Goal: Transaction & Acquisition: Book appointment/travel/reservation

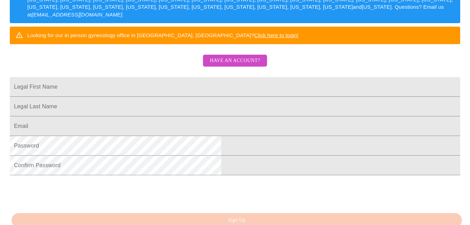
scroll to position [175, 0]
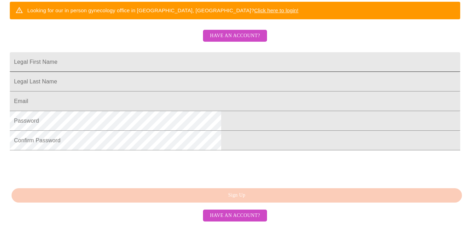
click at [160, 52] on input "Legal First Name" at bounding box center [235, 62] width 451 height 20
type input "c"
type input "a"
type input "Amy"
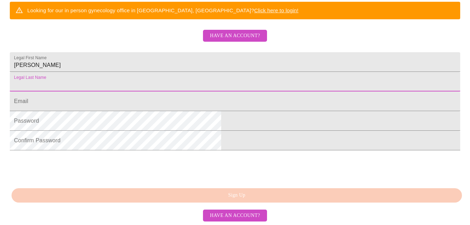
click at [161, 81] on input "Legal First Name" at bounding box center [235, 82] width 451 height 20
type input "Jones"
click at [151, 103] on input "Legal First Name" at bounding box center [235, 101] width 451 height 20
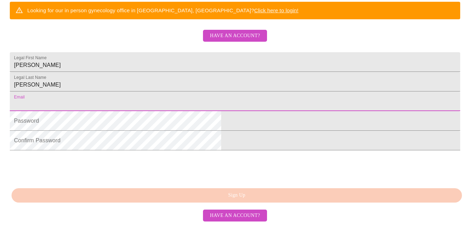
type input "[EMAIL_ADDRESS][DOMAIN_NAME]"
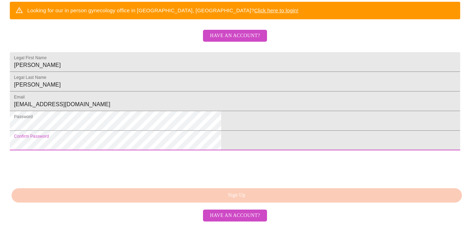
scroll to position [198, 0]
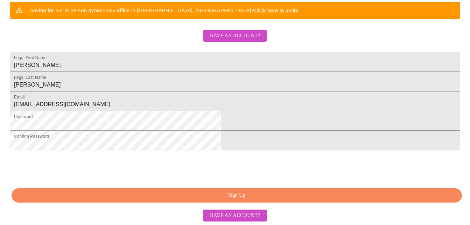
click at [291, 195] on span "Sign Up" at bounding box center [237, 195] width 435 height 9
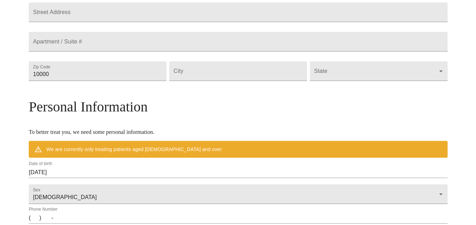
scroll to position [171, 0]
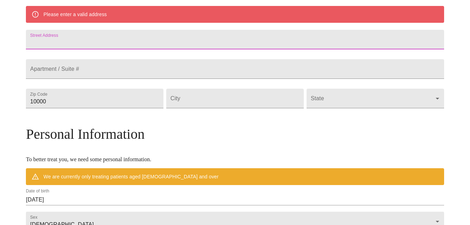
click at [116, 42] on input "Street Address" at bounding box center [235, 40] width 418 height 20
type input "400 Garden Springs"
click at [103, 108] on input "10000" at bounding box center [95, 99] width 138 height 20
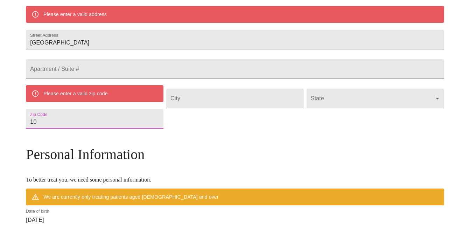
type input "1"
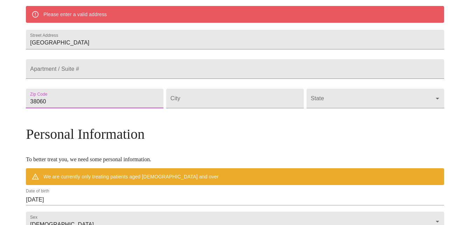
type input "38060"
type input "Oakland"
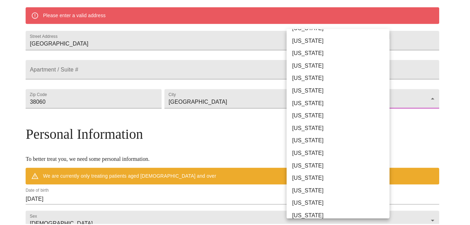
scroll to position [420, 0]
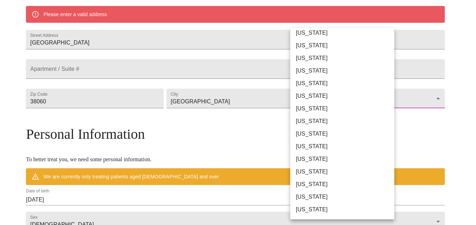
click at [323, 132] on li "[US_STATE]" at bounding box center [344, 133] width 109 height 13
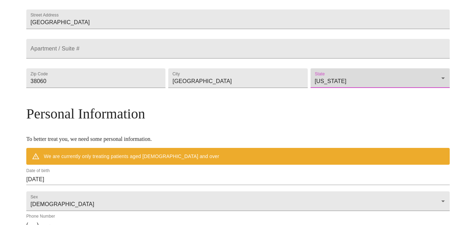
type input "[US_STATE]"
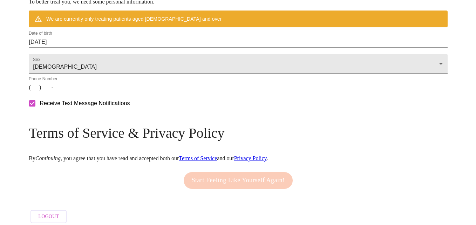
scroll to position [311, 0]
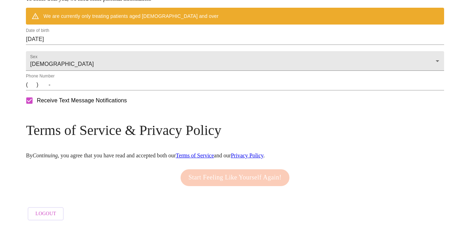
click at [104, 45] on div "Date of birth 09/16/2025" at bounding box center [235, 36] width 418 height 17
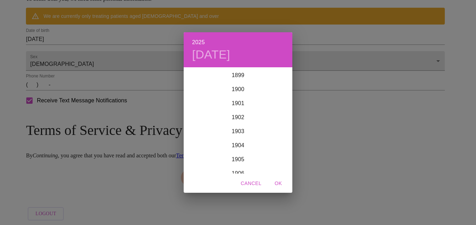
scroll to position [1723, 0]
click at [104, 53] on div "2025 Tue, Sep 16 1899 1900 1901 1902 1903 1904 1905 1906 1907 1908 1909 1910 19…" at bounding box center [238, 112] width 476 height 225
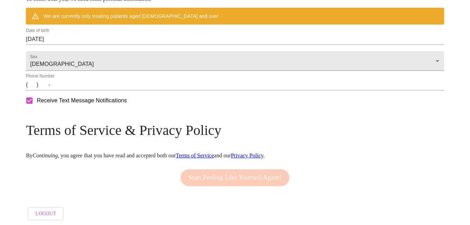
click at [108, 45] on input "09/16/2025" at bounding box center [235, 39] width 418 height 11
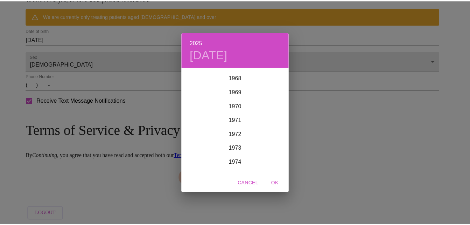
scroll to position [981, 0]
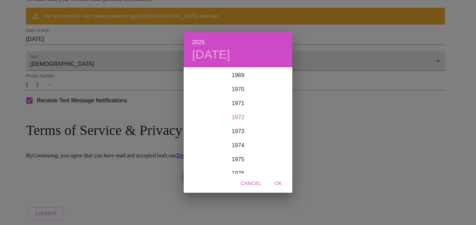
click at [236, 116] on div "1972" at bounding box center [238, 117] width 109 height 14
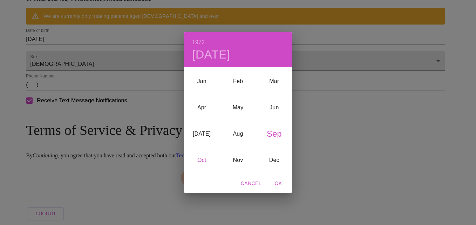
click at [202, 161] on div "Oct" at bounding box center [202, 160] width 36 height 26
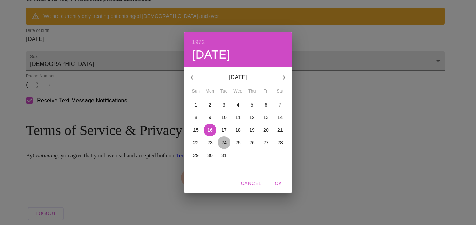
click at [222, 140] on p "24" at bounding box center [224, 142] width 6 height 7
click at [280, 184] on span "OK" at bounding box center [278, 183] width 17 height 9
type input "10/24/1972"
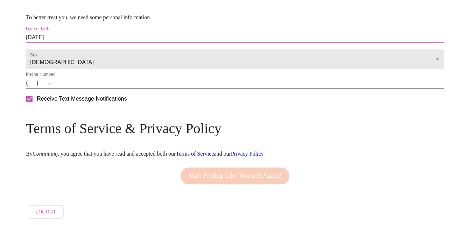
click at [81, 86] on input "(   )    -" at bounding box center [235, 82] width 418 height 11
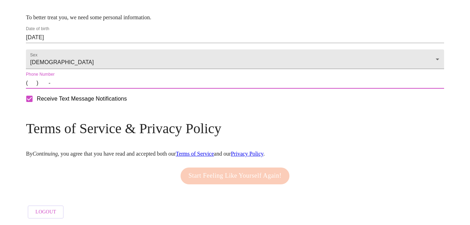
type input "(901) 459-1397"
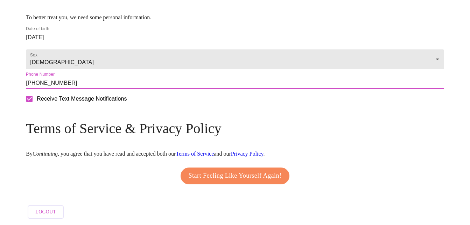
click at [259, 171] on span "Start Feeling Like Yourself Again!" at bounding box center [235, 175] width 93 height 11
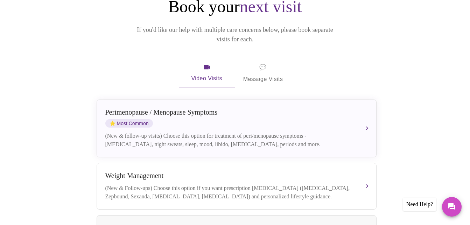
scroll to position [105, 0]
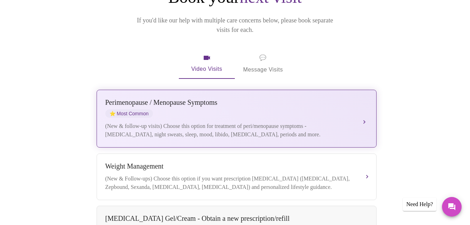
click at [364, 98] on button "Perimenopause / Menopause Symptoms ⭐ Most Common (New & follow-up visits) Choos…" at bounding box center [237, 119] width 280 height 58
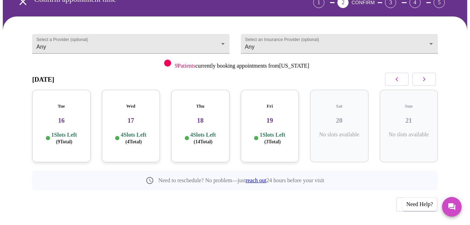
click at [139, 131] on p "4 Slots Left ( 4 Total)" at bounding box center [134, 138] width 26 height 14
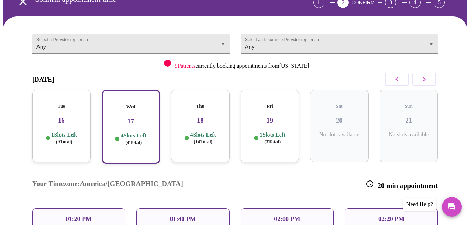
click at [374, 208] on div "02:20 PM" at bounding box center [391, 219] width 93 height 22
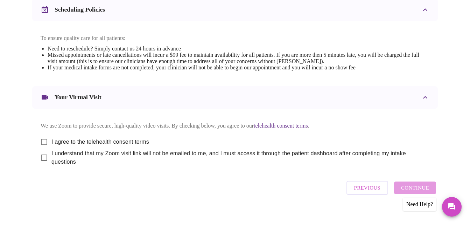
scroll to position [285, 0]
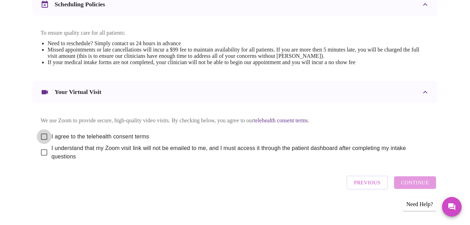
click at [40, 131] on input "I agree to the telehealth consent terms" at bounding box center [44, 136] width 15 height 15
checkbox input "true"
click at [40, 151] on input "I understand that my Zoom visit link will not be emailed to me, and I must acce…" at bounding box center [44, 152] width 15 height 15
checkbox input "true"
click at [410, 180] on span "Continue" at bounding box center [415, 182] width 28 height 9
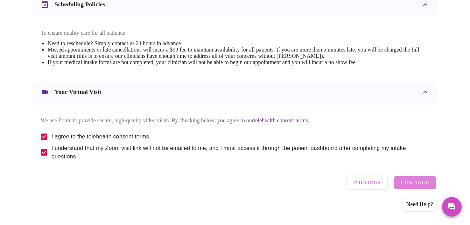
scroll to position [73, 0]
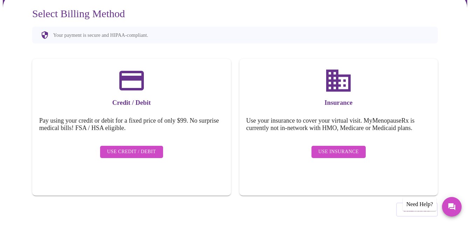
click at [340, 146] on button "Use Insurance" at bounding box center [339, 152] width 54 height 12
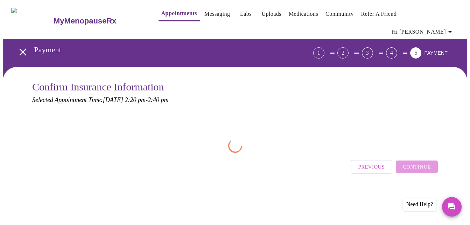
scroll to position [0, 0]
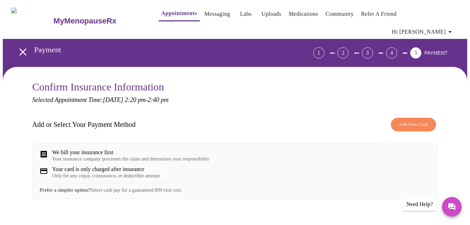
click at [418, 120] on span "Add New Card" at bounding box center [413, 124] width 29 height 8
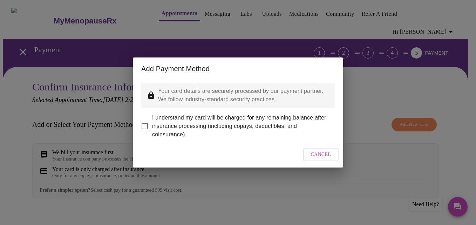
click at [317, 156] on span "Cancel" at bounding box center [321, 154] width 20 height 9
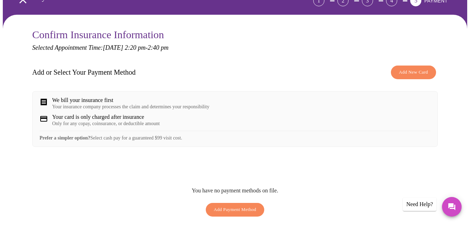
scroll to position [99, 0]
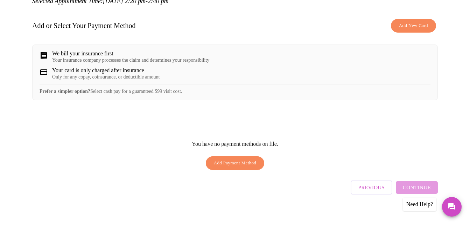
click at [422, 185] on div "Previous Continue" at bounding box center [394, 185] width 87 height 25
click at [241, 159] on span "Add Payment Method" at bounding box center [235, 163] width 43 height 8
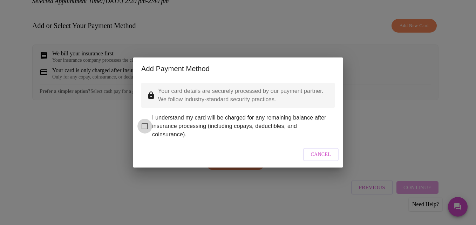
click at [143, 123] on input "I understand my card will be charged for any remaining balance after insurance …" at bounding box center [144, 126] width 15 height 15
checkbox input "true"
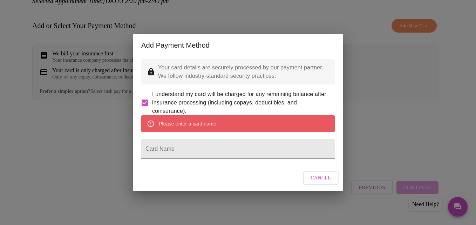
click at [318, 182] on span "Cancel" at bounding box center [321, 178] width 20 height 9
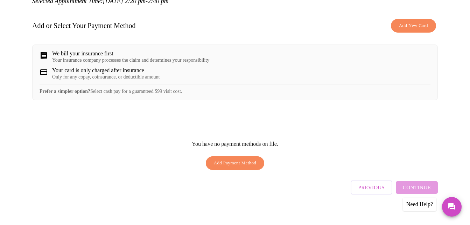
scroll to position [0, 0]
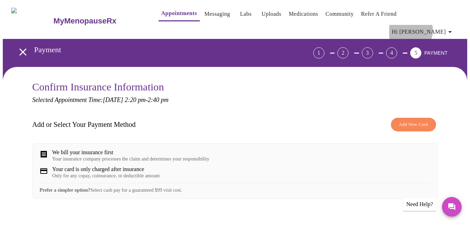
click at [448, 27] on span "Hi [PERSON_NAME]" at bounding box center [423, 32] width 62 height 10
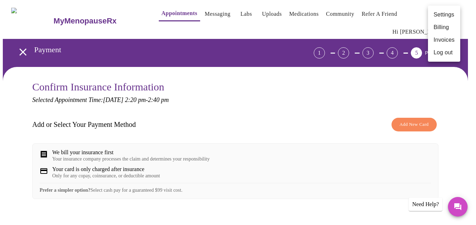
click at [444, 27] on li "Billing" at bounding box center [444, 27] width 32 height 13
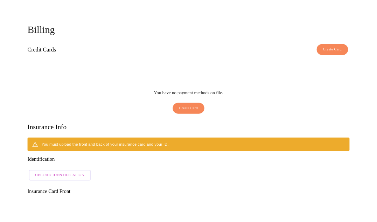
scroll to position [105, 0]
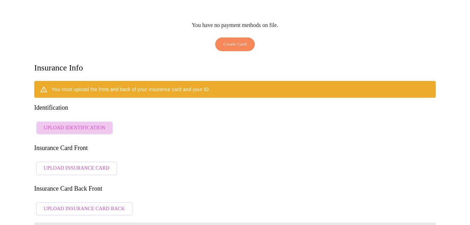
click at [98, 124] on span "Upload Identification" at bounding box center [75, 128] width 62 height 9
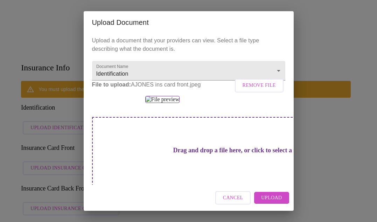
scroll to position [110, 0]
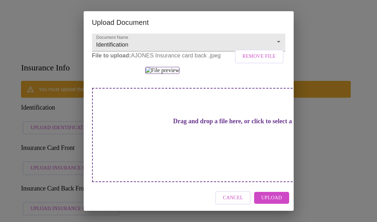
click at [274, 195] on span "Upload" at bounding box center [271, 198] width 21 height 9
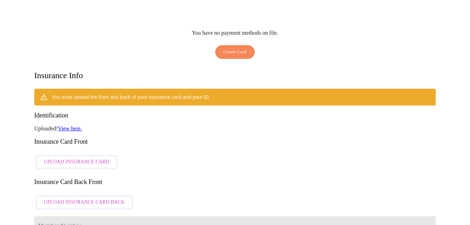
scroll to position [105, 0]
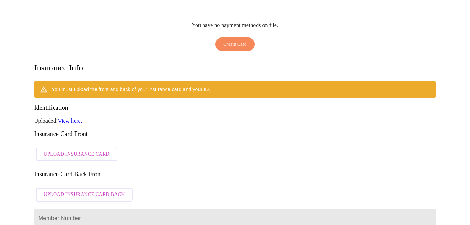
click at [69, 118] on link "View here." at bounding box center [70, 121] width 24 height 6
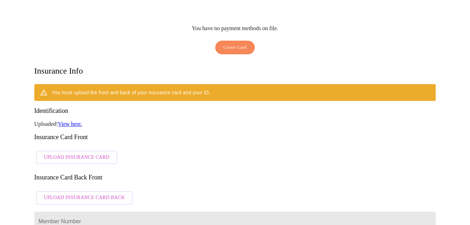
scroll to position [0, 0]
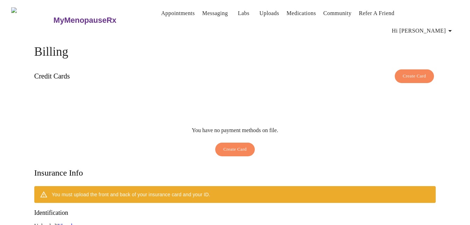
click at [165, 14] on link "Appointments" at bounding box center [178, 13] width 34 height 10
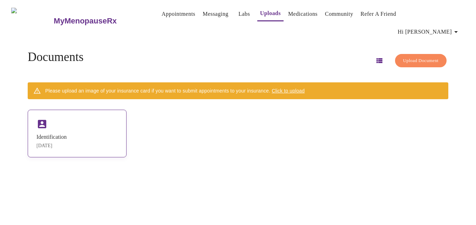
click at [67, 134] on div "Identification" at bounding box center [51, 137] width 30 height 6
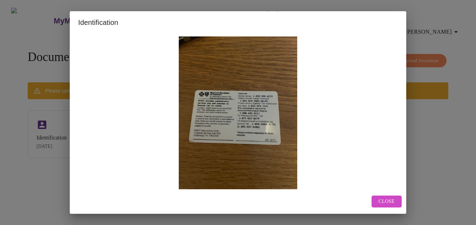
click at [387, 203] on span "Close" at bounding box center [386, 201] width 16 height 9
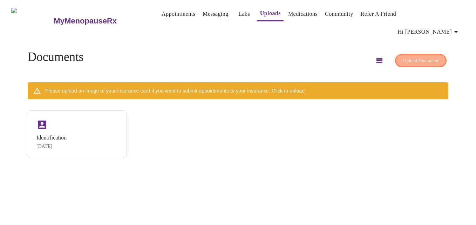
click at [406, 57] on span "Upload Document" at bounding box center [420, 61] width 35 height 8
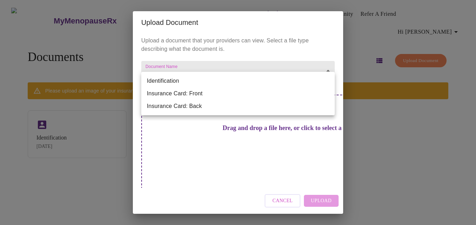
click at [328, 81] on body "MyMenopauseRx Appointments Messaging Labs Uploads Medications Community Refer a…" at bounding box center [238, 115] width 470 height 225
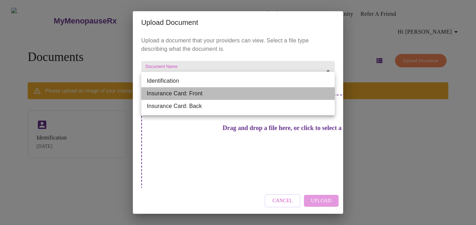
click at [154, 96] on li "Insurance Card: Front" at bounding box center [237, 93] width 193 height 13
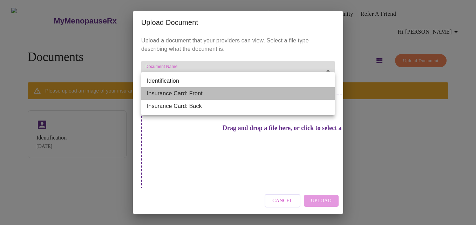
type input "Insurance Card: Front"
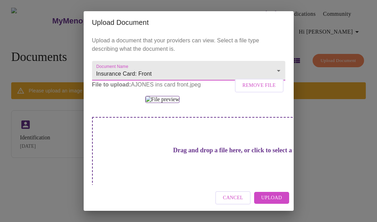
click at [277, 196] on span "Upload" at bounding box center [271, 198] width 21 height 9
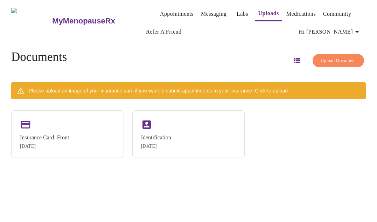
click at [327, 58] on span "Upload Document" at bounding box center [338, 61] width 35 height 8
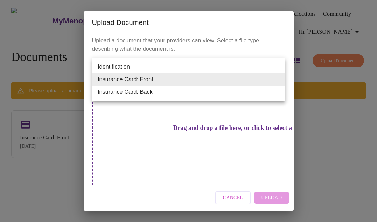
click at [280, 76] on body "MyMenopauseRx Appointments Messaging Labs Uploads Medications Community Refer a…" at bounding box center [189, 114] width 372 height 222
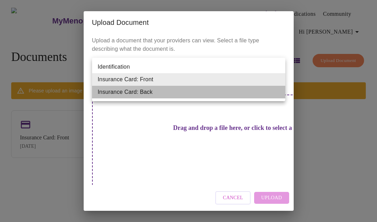
click at [149, 90] on li "Insurance Card: Back" at bounding box center [188, 92] width 193 height 13
type input "Insurance Card: Back"
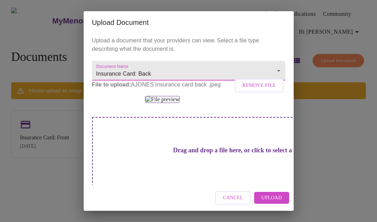
click at [276, 197] on span "Upload" at bounding box center [271, 198] width 21 height 9
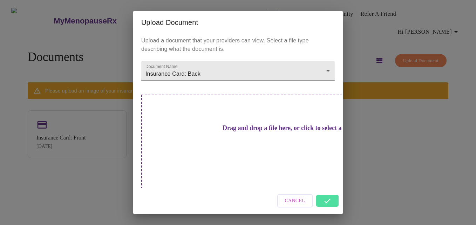
click at [331, 190] on div "Cancel" at bounding box center [238, 201] width 210 height 26
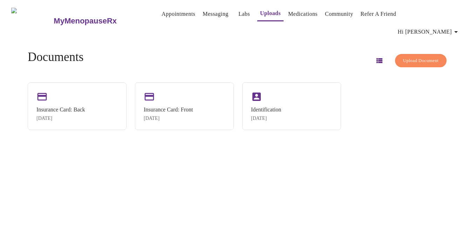
click at [375, 56] on icon "button" at bounding box center [379, 60] width 8 height 8
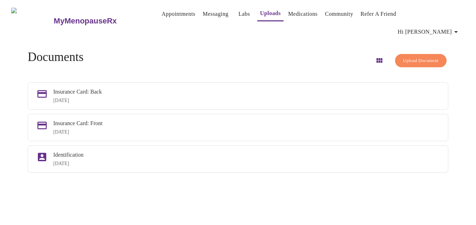
click at [202, 13] on link "Messaging" at bounding box center [215, 14] width 26 height 10
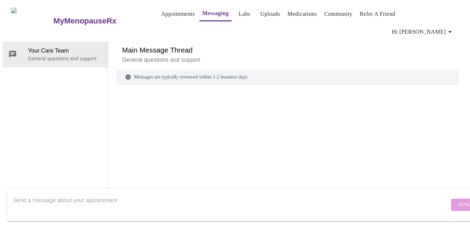
click at [289, 13] on link "Medications" at bounding box center [302, 14] width 29 height 10
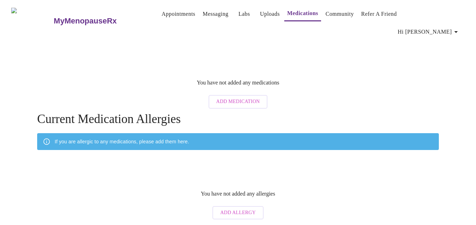
click at [325, 12] on link "Community" at bounding box center [339, 14] width 28 height 10
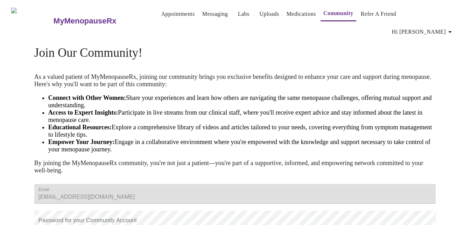
click at [202, 15] on link "Messaging" at bounding box center [215, 14] width 26 height 10
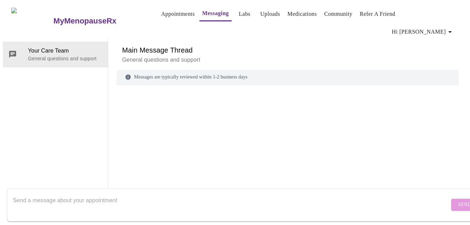
click at [165, 13] on link "Appointments" at bounding box center [178, 14] width 34 height 10
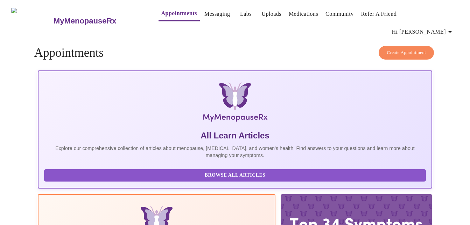
click at [444, 27] on span "Hi [PERSON_NAME]" at bounding box center [423, 32] width 62 height 10
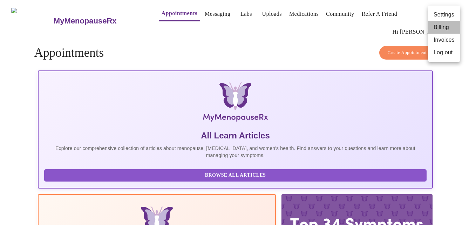
click at [443, 31] on li "Billing" at bounding box center [444, 27] width 32 height 13
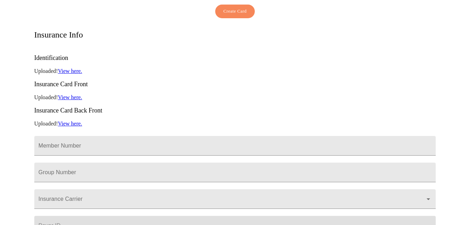
scroll to position [131, 0]
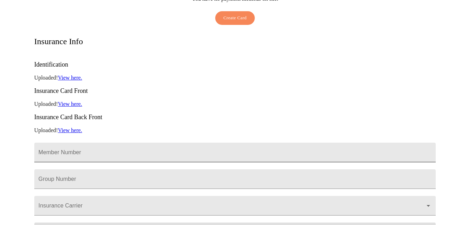
click at [60, 143] on input "Member Number" at bounding box center [235, 153] width 402 height 20
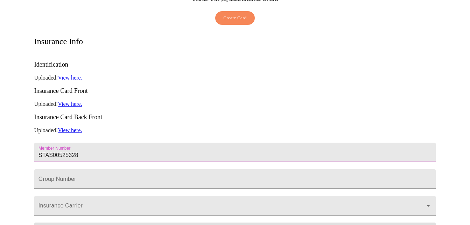
type input "STAS00525328"
click at [50, 169] on input "Member Number" at bounding box center [235, 179] width 402 height 20
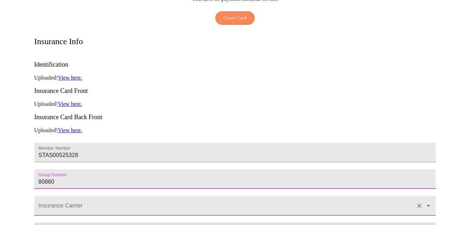
click at [49, 196] on div at bounding box center [235, 206] width 402 height 20
type input "80860"
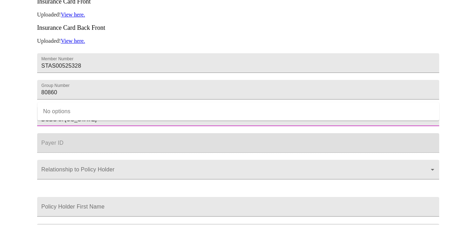
scroll to position [236, 0]
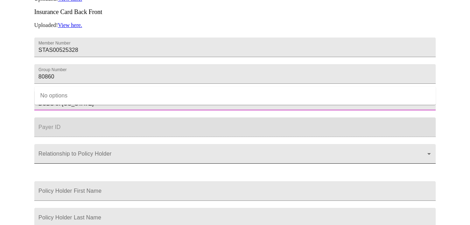
type input "BCBS of Tennessee"
click at [90, 144] on body "MyMenopauseRx Appointments Messaging Labs Uploads Medications Community Refer a…" at bounding box center [235, 7] width 465 height 483
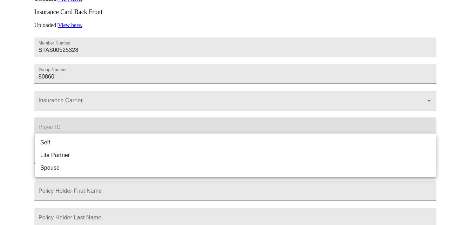
click at [46, 139] on li "Self" at bounding box center [235, 142] width 401 height 13
type input "Self"
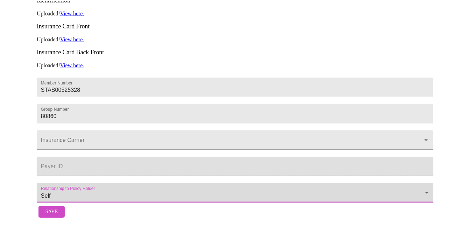
scroll to position [197, 0]
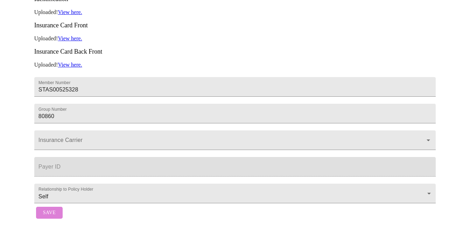
click at [53, 208] on span "Save" at bounding box center [49, 212] width 13 height 9
click at [48, 211] on span "Save" at bounding box center [49, 212] width 13 height 9
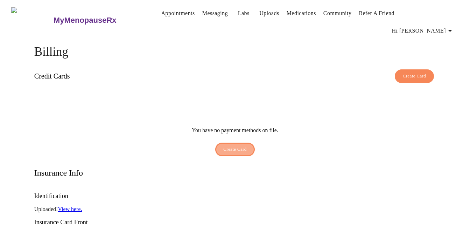
click at [231, 145] on span "Create Card" at bounding box center [234, 149] width 23 height 8
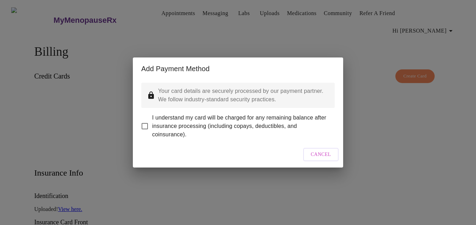
click at [323, 159] on span "Cancel" at bounding box center [321, 154] width 20 height 9
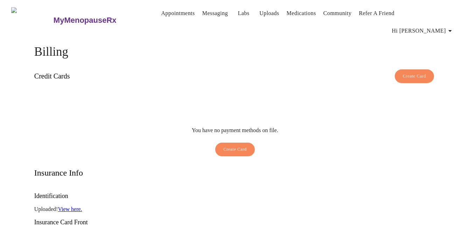
click at [161, 13] on link "Appointments" at bounding box center [178, 13] width 34 height 10
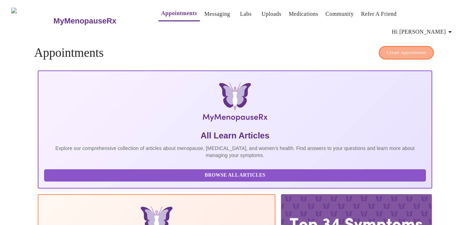
click at [397, 49] on span "Create Appointment" at bounding box center [406, 53] width 39 height 8
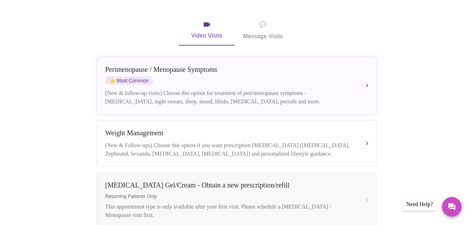
scroll to position [140, 0]
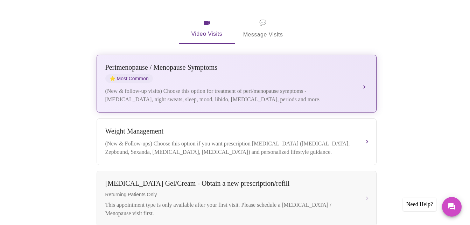
click at [365, 61] on button "Perimenopause / Menopause Symptoms ⭐ Most Common (New & follow-up visits) Choos…" at bounding box center [237, 84] width 280 height 58
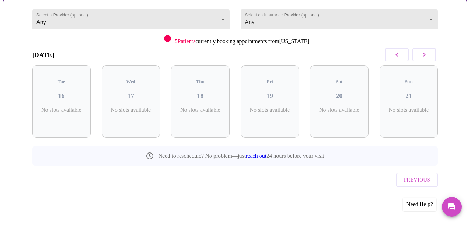
scroll to position [50, 0]
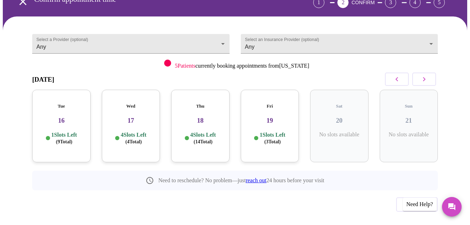
click at [127, 117] on h3 "17" at bounding box center [131, 121] width 47 height 8
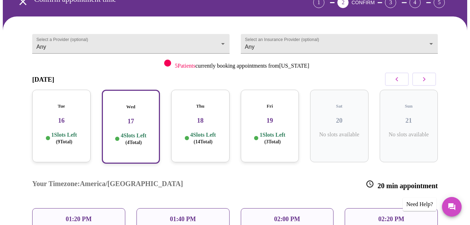
click at [384, 215] on p "02:20 PM" at bounding box center [392, 218] width 26 height 7
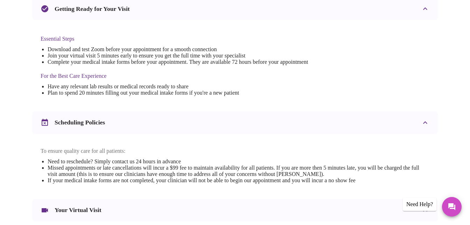
scroll to position [245, 0]
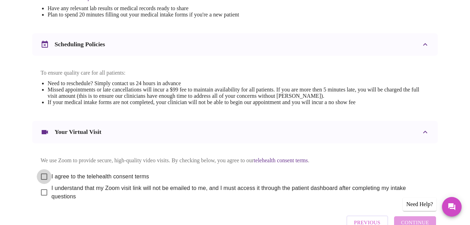
click at [41, 170] on input "I agree to the telehealth consent terms" at bounding box center [44, 176] width 15 height 15
checkbox input "true"
click at [43, 188] on input "I understand that my Zoom visit link will not be emailed to me, and I must acce…" at bounding box center [44, 192] width 15 height 15
checkbox input "true"
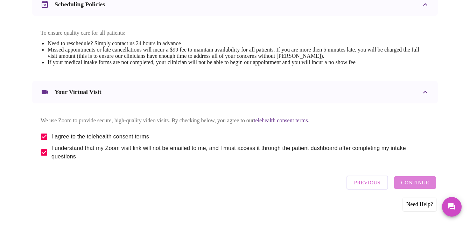
click at [428, 181] on span "Continue" at bounding box center [415, 182] width 28 height 9
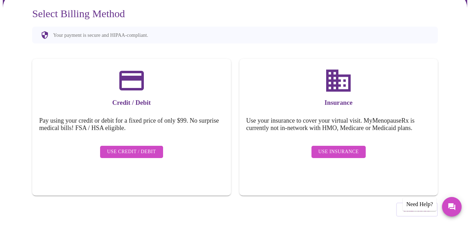
click at [347, 147] on span "Use Insurance" at bounding box center [339, 151] width 40 height 9
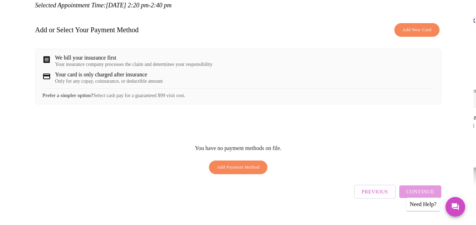
scroll to position [99, 0]
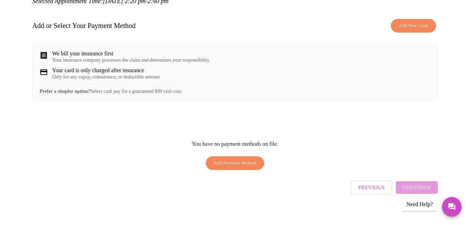
click at [249, 156] on button "Add Payment Method" at bounding box center [235, 163] width 59 height 14
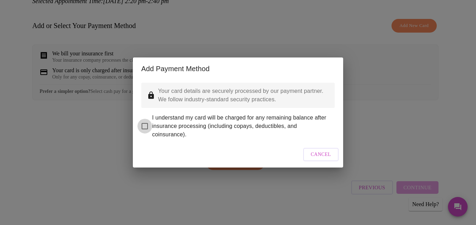
click at [143, 123] on input "I understand my card will be charged for any remaining balance after insurance …" at bounding box center [144, 126] width 15 height 15
checkbox input "true"
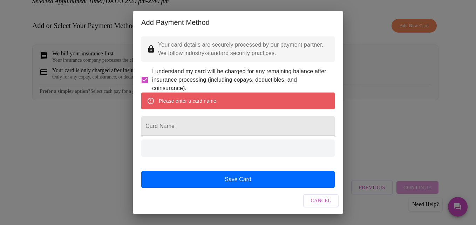
click at [168, 136] on input "Card Name" at bounding box center [237, 126] width 193 height 20
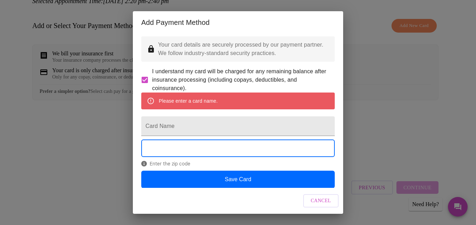
click at [334, 145] on div "Your card details are securely processed by our payment partner. We follow indu…" at bounding box center [238, 111] width 210 height 154
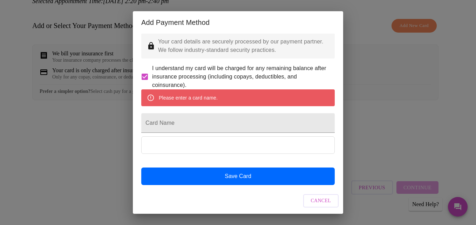
scroll to position [21, 0]
click at [163, 113] on input "Card Name" at bounding box center [237, 123] width 193 height 20
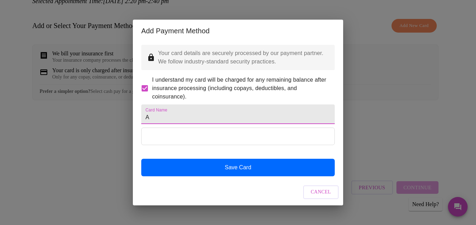
scroll to position [1, 0]
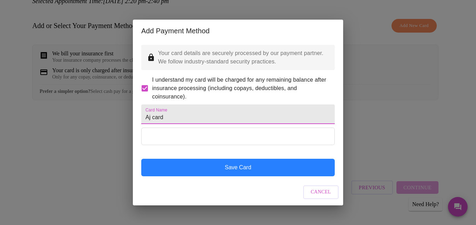
type input "Aj card"
click at [213, 175] on button "Save Card" at bounding box center [237, 168] width 193 height 18
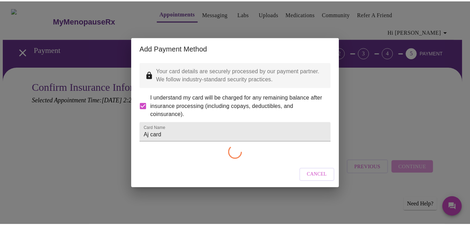
scroll to position [0, 0]
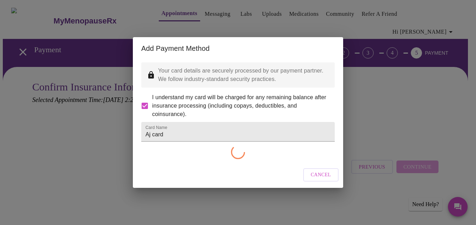
checkbox input "false"
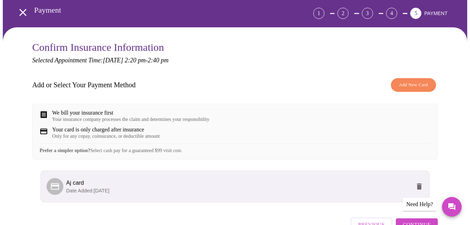
scroll to position [80, 0]
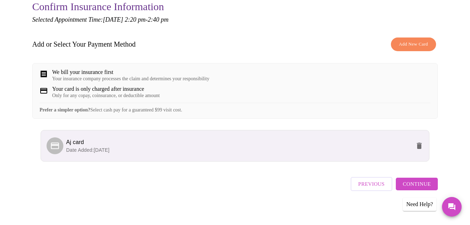
click at [423, 185] on span "Continue" at bounding box center [417, 183] width 28 height 9
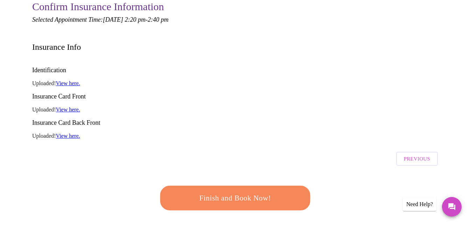
click at [280, 192] on span "Finish and Book Now!" at bounding box center [236, 198] width 130 height 13
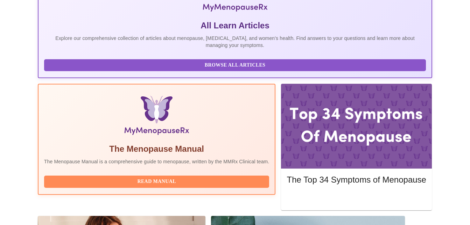
scroll to position [159, 0]
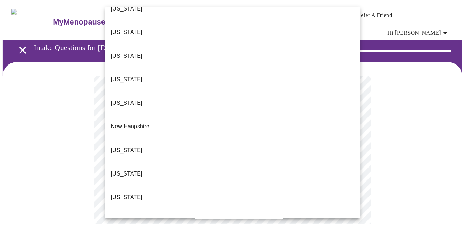
scroll to position [595, 0]
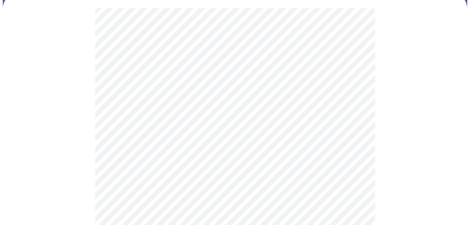
scroll to position [70, 0]
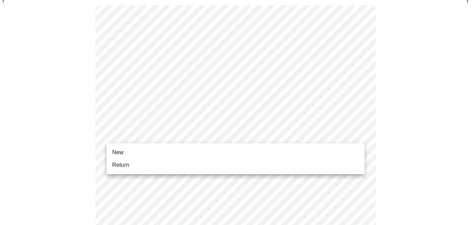
click at [119, 146] on li "New" at bounding box center [235, 152] width 258 height 13
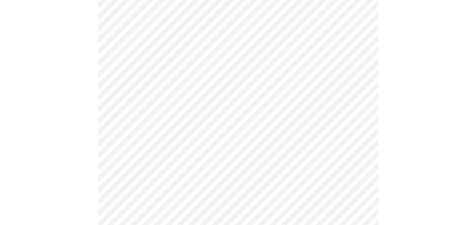
scroll to position [405, 0]
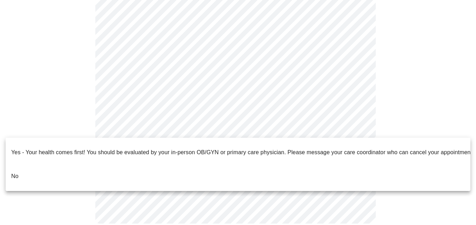
click at [13, 172] on p "No" at bounding box center [14, 176] width 7 height 8
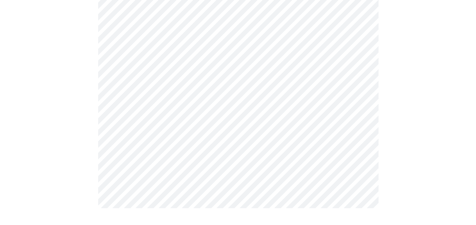
scroll to position [0, 0]
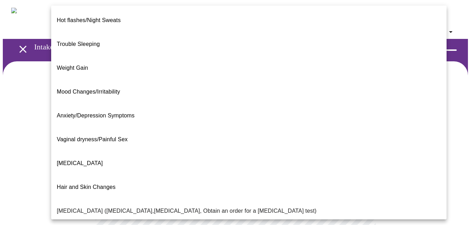
click at [357, 146] on body "MyMenopauseRx Appointments Messaging Labs Uploads Medications Community Refer a…" at bounding box center [238, 218] width 470 height 431
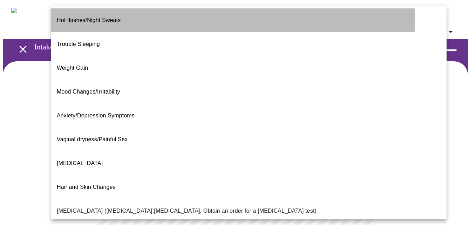
click at [103, 17] on span "Hot flashes/Night Sweats" at bounding box center [89, 20] width 64 height 6
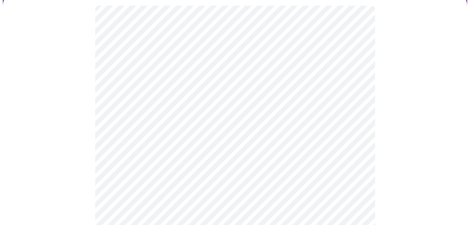
scroll to position [70, 0]
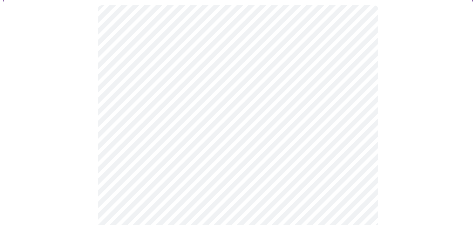
click at [359, 145] on body "MyMenopauseRx Appointments Messaging Labs Uploads Medications Community Refer a…" at bounding box center [238, 146] width 470 height 427
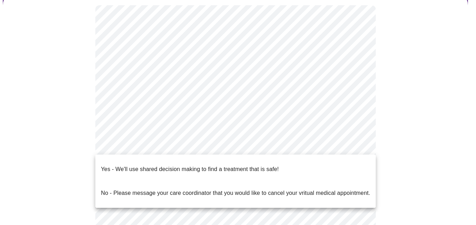
click at [416, 153] on div at bounding box center [238, 112] width 476 height 225
click at [198, 146] on body "MyMenopauseRx Appointments Messaging Labs Uploads Medications Community Refer a…" at bounding box center [238, 146] width 470 height 427
click at [116, 165] on p "Yes - We'll use shared decision making to find a treatment that is safe!" at bounding box center [190, 169] width 178 height 8
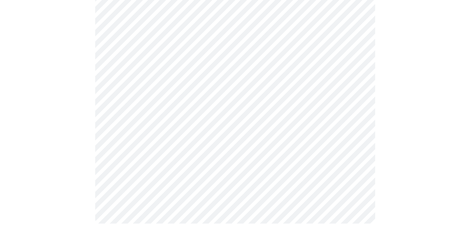
scroll to position [0, 0]
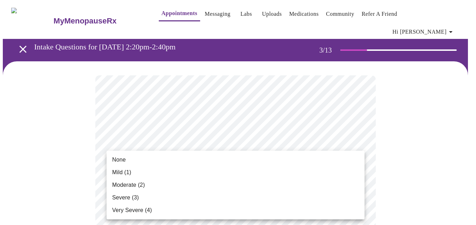
click at [119, 183] on span "Moderate (2)" at bounding box center [128, 185] width 33 height 8
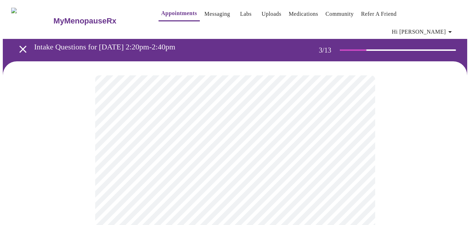
scroll to position [105, 0]
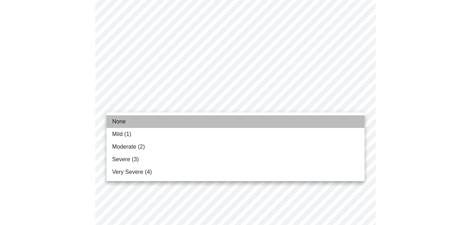
click at [123, 122] on span "None" at bounding box center [119, 121] width 14 height 8
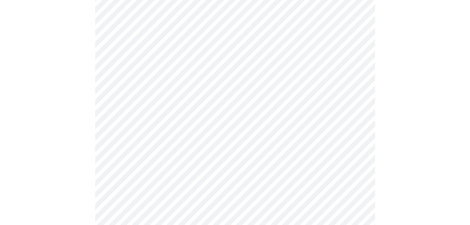
scroll to position [175, 0]
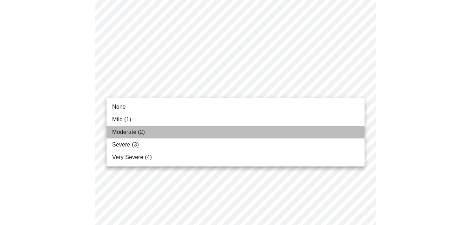
click at [132, 131] on span "Moderate (2)" at bounding box center [128, 132] width 33 height 8
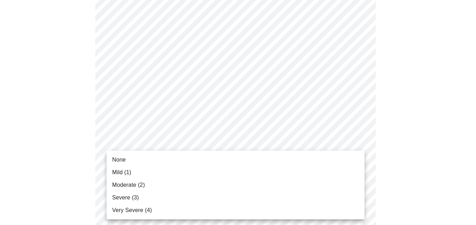
click at [134, 186] on span "Moderate (2)" at bounding box center [128, 185] width 33 height 8
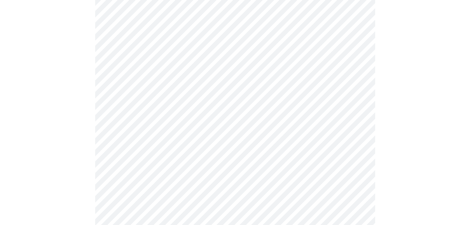
scroll to position [245, 0]
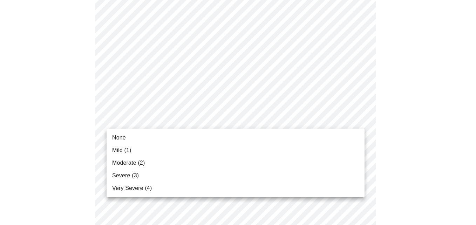
click at [357, 120] on body "MyMenopauseRx Appointments Messaging Labs Uploads Medications Community Refer a…" at bounding box center [238, 209] width 470 height 902
click at [142, 165] on span "Moderate (2)" at bounding box center [128, 163] width 33 height 8
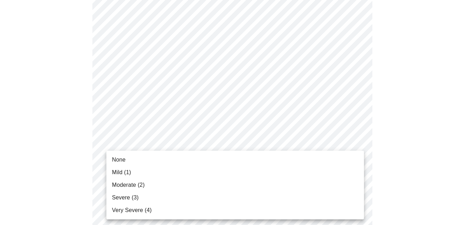
click at [359, 165] on body "MyMenopauseRx Appointments Messaging Labs Uploads Medications Community Refer a…" at bounding box center [235, 204] width 465 height 892
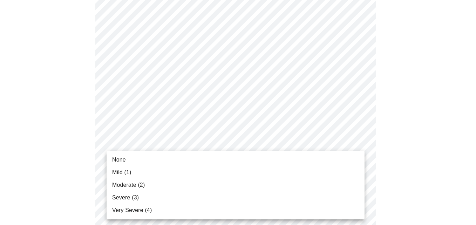
click at [125, 171] on span "Mild (1)" at bounding box center [121, 172] width 19 height 8
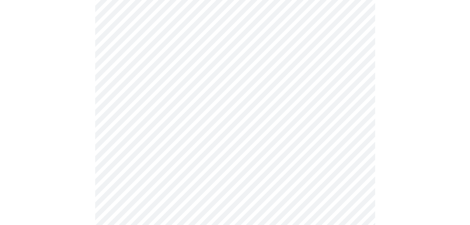
scroll to position [315, 0]
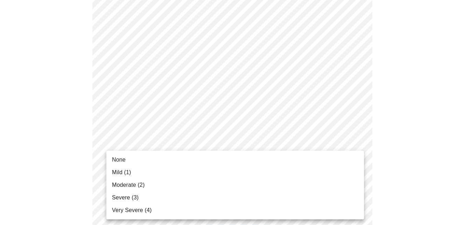
click at [352, 150] on body "MyMenopauseRx Appointments Messaging Labs Uploads Medications Community Refer a…" at bounding box center [235, 129] width 465 height 883
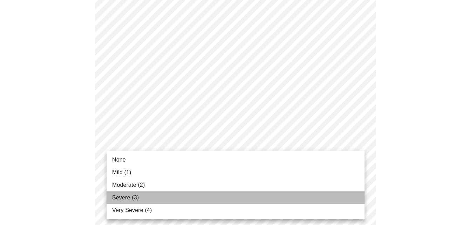
click at [126, 201] on span "Severe (3)" at bounding box center [125, 197] width 27 height 8
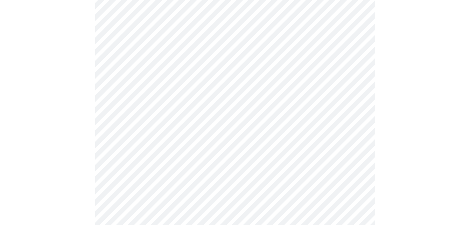
scroll to position [455, 0]
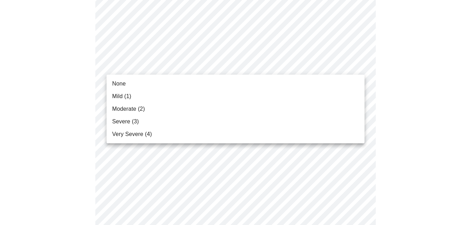
click at [124, 106] on span "Moderate (2)" at bounding box center [128, 109] width 33 height 8
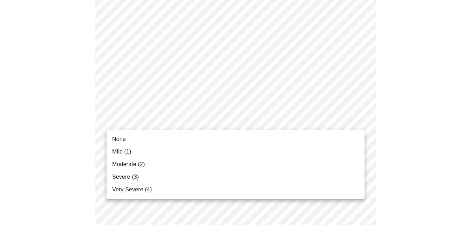
click at [130, 151] on span "Mild (1)" at bounding box center [121, 151] width 19 height 8
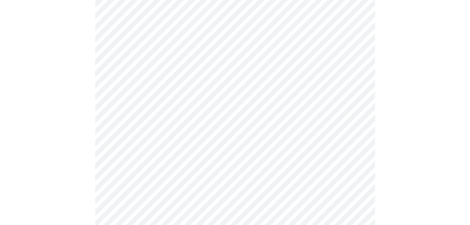
scroll to position [525, 0]
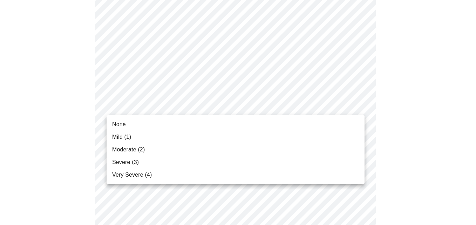
click at [127, 136] on span "Mild (1)" at bounding box center [121, 137] width 19 height 8
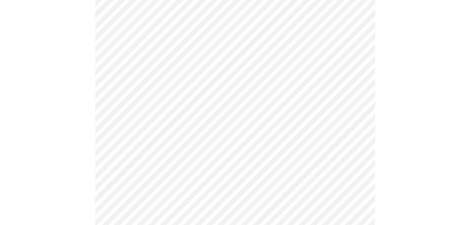
scroll to position [595, 0]
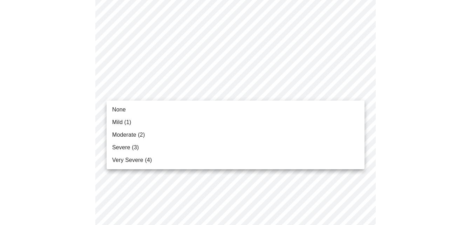
click at [134, 149] on span "Severe (3)" at bounding box center [125, 147] width 27 height 8
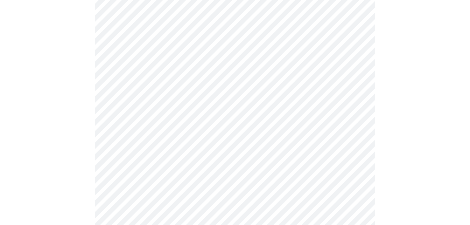
scroll to position [315, 0]
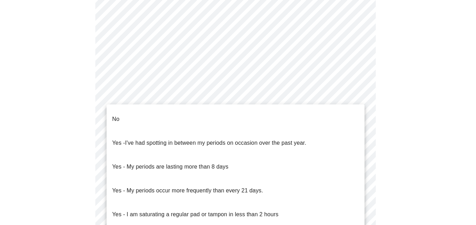
click at [351, 109] on body "MyMenopauseRx Appointments Messaging Labs Uploads Medications Community Refer a…" at bounding box center [238, 38] width 470 height 701
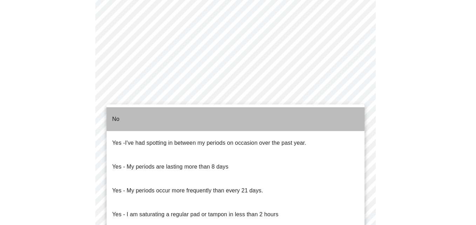
click at [119, 111] on li "No" at bounding box center [235, 119] width 258 height 24
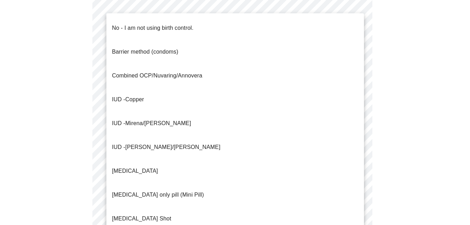
click at [362, 163] on body "MyMenopauseRx Appointments Messaging Labs Uploads Medications Community Refer a…" at bounding box center [235, 36] width 465 height 697
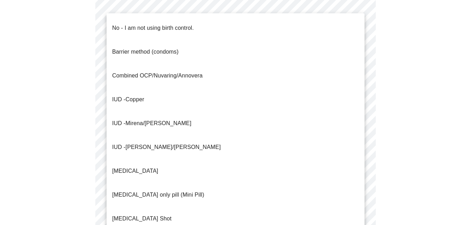
click at [417, 87] on div at bounding box center [238, 112] width 476 height 225
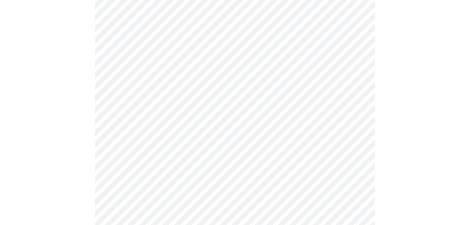
click at [170, 165] on body "MyMenopauseRx Appointments Messaging Labs Uploads Medications Community Refer a…" at bounding box center [235, 36] width 465 height 697
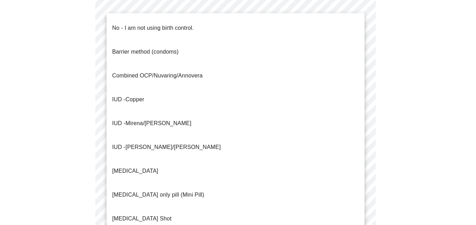
click at [136, 71] on p "Combined OCP/Nuvaring/Annovera" at bounding box center [157, 75] width 90 height 8
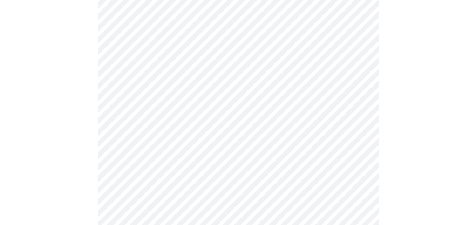
scroll to position [455, 0]
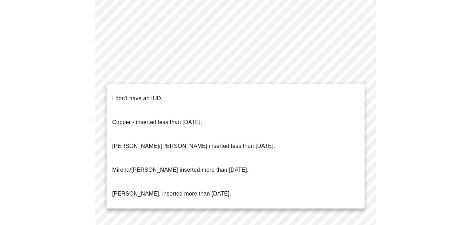
click at [151, 94] on p "I don't have an IUD." at bounding box center [137, 98] width 50 height 8
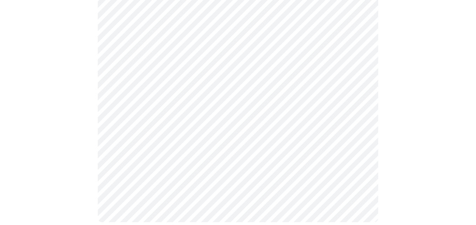
scroll to position [454, 0]
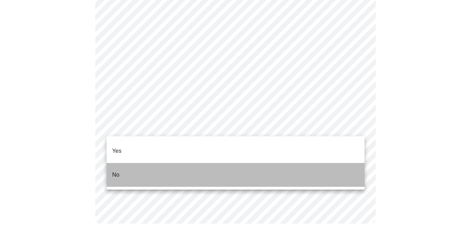
click at [113, 171] on p "No" at bounding box center [115, 175] width 7 height 8
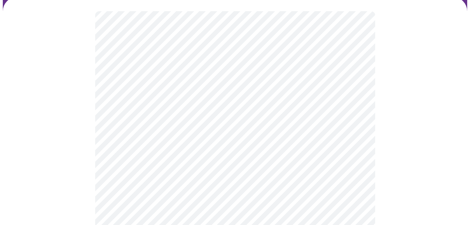
scroll to position [70, 0]
click at [359, 108] on body "MyMenopauseRx Appointments Messaging Labs Uploads Medications Community Refer a…" at bounding box center [235, 221] width 465 height 577
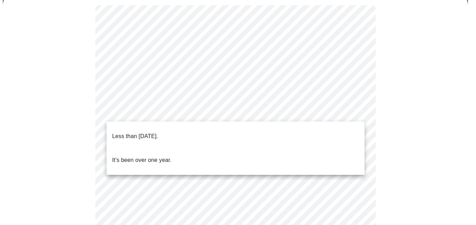
click at [129, 132] on p "Less than one year ago." at bounding box center [135, 136] width 46 height 8
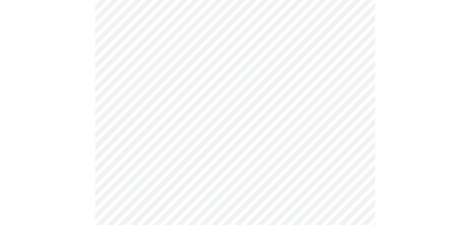
scroll to position [140, 0]
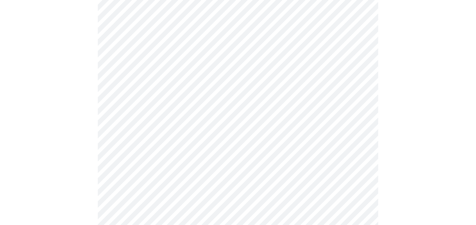
click at [358, 99] on body "MyMenopauseRx Appointments Messaging Labs Uploads Medications Community Refer a…" at bounding box center [238, 149] width 470 height 573
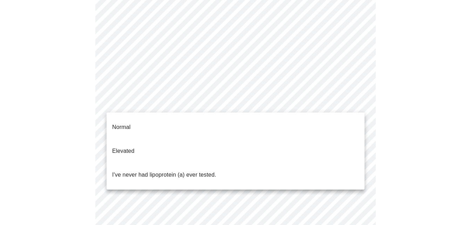
click at [123, 124] on p "Normal" at bounding box center [121, 127] width 18 height 8
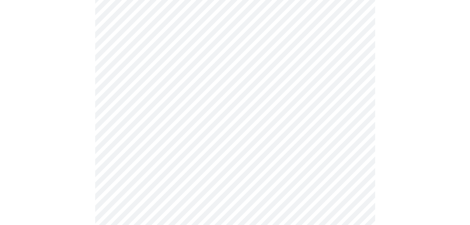
scroll to position [175, 0]
click at [391, 109] on div at bounding box center [235, 141] width 465 height 510
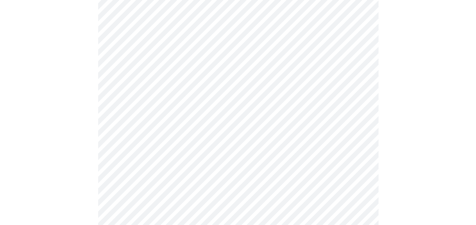
scroll to position [0, 0]
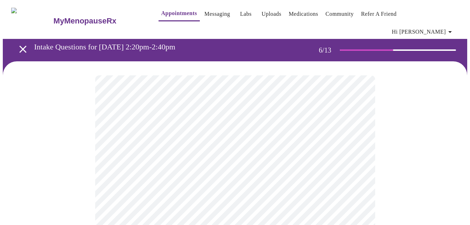
click at [130, 196] on body "MyMenopauseRx Appointments Messaging Labs Uploads Medications Community Refer a…" at bounding box center [235, 195] width 465 height 384
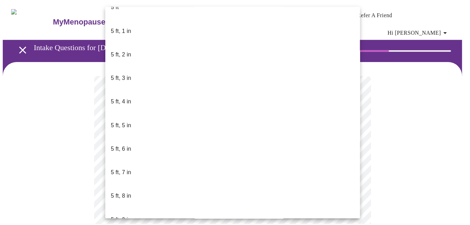
scroll to position [455, 0]
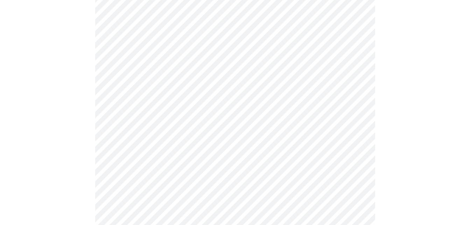
scroll to position [1856, 0]
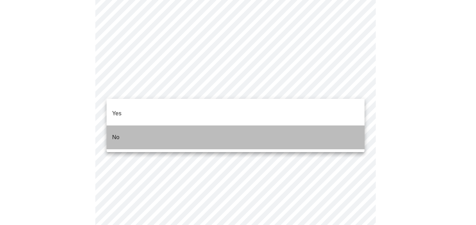
click at [122, 127] on li "No" at bounding box center [235, 137] width 258 height 24
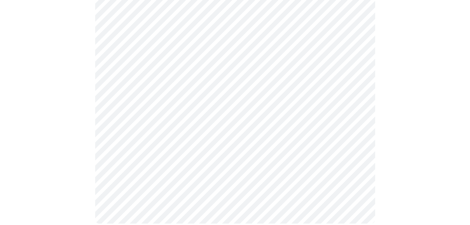
scroll to position [1987, 0]
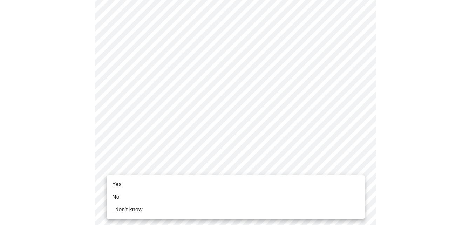
click at [120, 184] on span "Yes" at bounding box center [116, 184] width 9 height 8
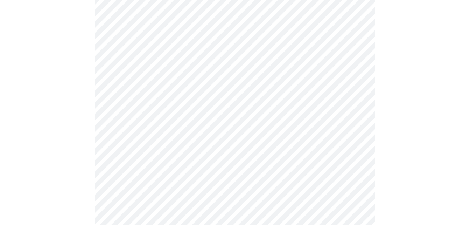
scroll to position [449, 0]
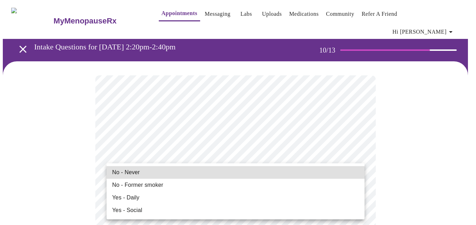
click at [147, 172] on li "No - Never" at bounding box center [235, 172] width 258 height 13
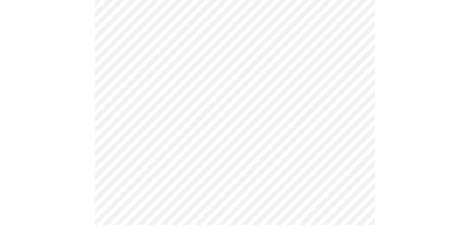
scroll to position [630, 0]
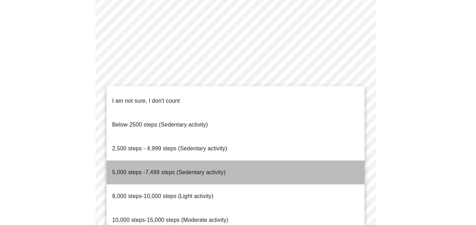
click at [148, 169] on span "5,000 steps -7,499 steps (Sedentary activity)" at bounding box center [168, 172] width 113 height 6
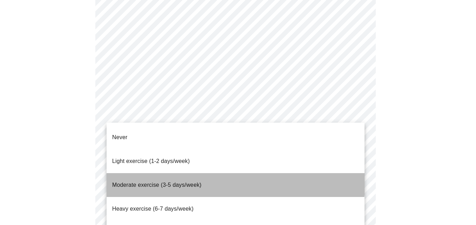
click at [150, 182] on span "Moderate exercise (3-5 days/week)" at bounding box center [156, 185] width 89 height 6
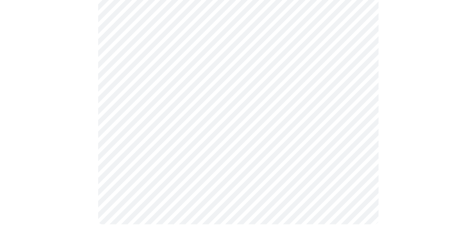
scroll to position [684, 0]
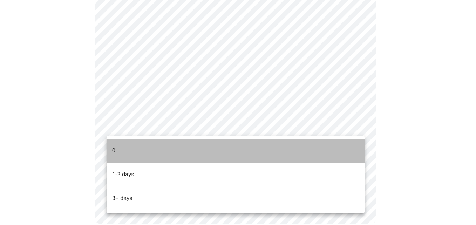
click at [119, 146] on li "0" at bounding box center [235, 151] width 258 height 24
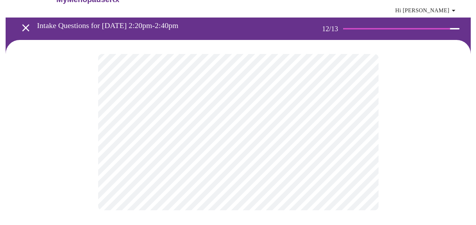
scroll to position [0, 0]
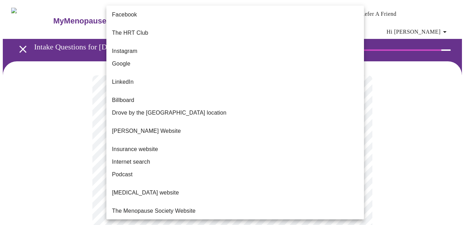
click at [358, 145] on body "MyMenopauseRx Appointments Messaging Labs Uploads Medications Community Refer a…" at bounding box center [235, 124] width 465 height 243
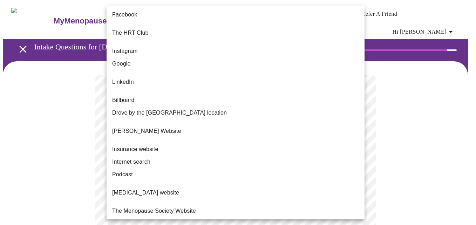
click at [140, 158] on span "Internet search" at bounding box center [131, 162] width 38 height 8
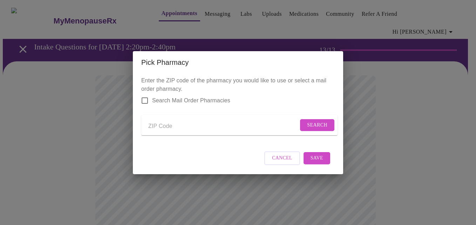
click at [180, 121] on input "Send a message to your care team" at bounding box center [223, 126] width 150 height 11
type input "38060"
click at [309, 123] on span "Search" at bounding box center [317, 125] width 20 height 9
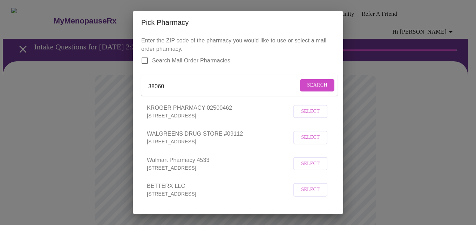
click at [304, 194] on span "Select" at bounding box center [310, 189] width 19 height 9
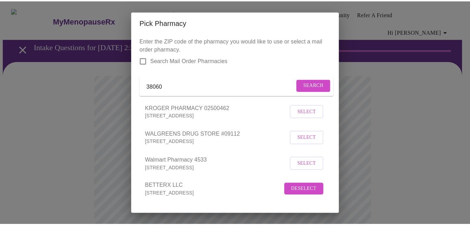
scroll to position [34, 0]
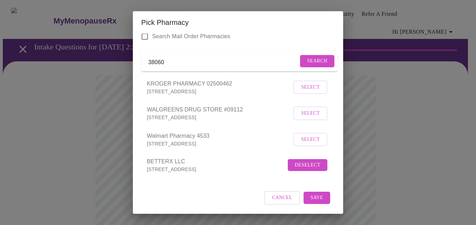
click at [314, 195] on span "Save" at bounding box center [316, 197] width 13 height 9
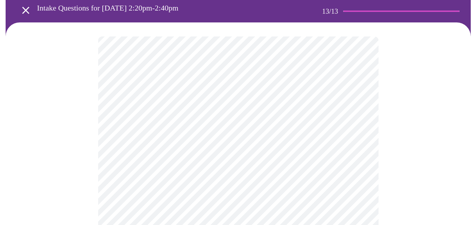
scroll to position [105, 0]
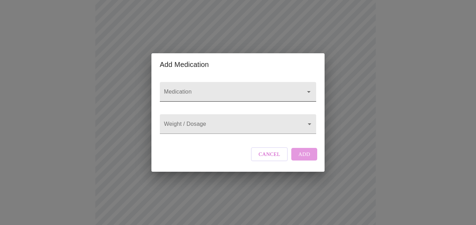
click at [306, 88] on icon "Open" at bounding box center [308, 92] width 8 height 8
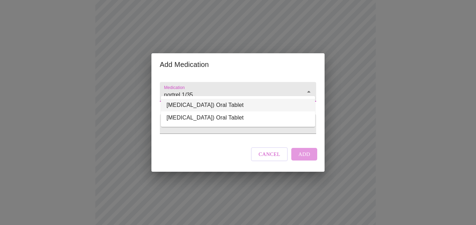
click at [214, 106] on li "Nortrel 1/35 (21) Oral Tablet" at bounding box center [238, 105] width 154 height 13
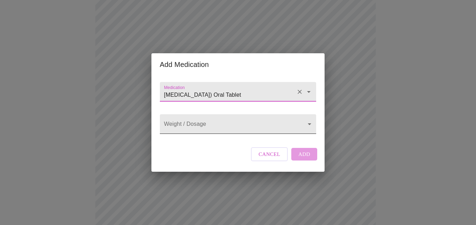
type input "Nortrel 1/35 (21) Oral Tablet"
click at [308, 124] on body "MyMenopauseRx Appointments Messaging Labs Uploads Medications Community Refer a…" at bounding box center [238, 166] width 470 height 537
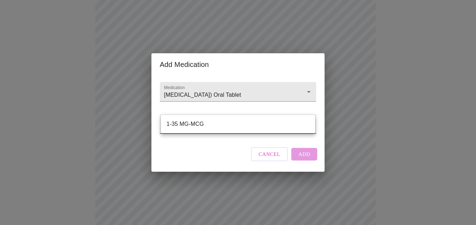
click at [189, 123] on li "1-35 MG-MCG" at bounding box center [238, 124] width 154 height 13
type input "1-35 MG-MCG"
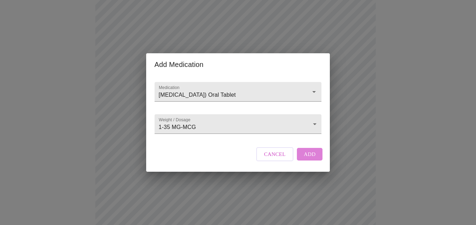
click at [309, 159] on span "Add" at bounding box center [310, 154] width 12 height 9
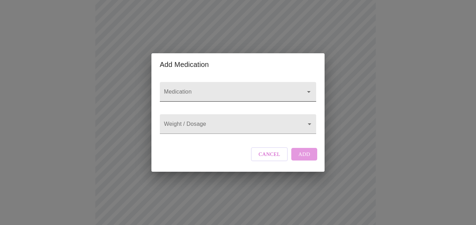
click at [306, 88] on icon "Open" at bounding box center [308, 92] width 8 height 8
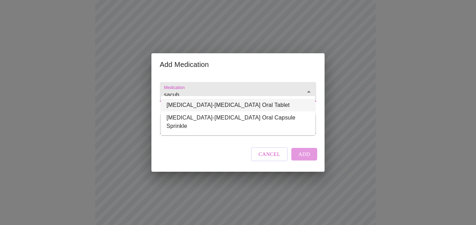
click at [241, 105] on li "Sacubitril-Valsartan Oral Tablet" at bounding box center [238, 105] width 154 height 13
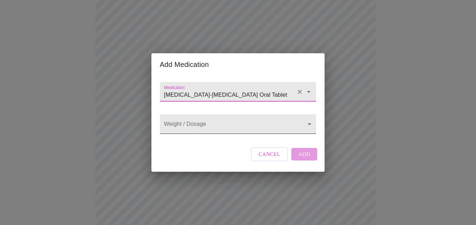
type input "Sacubitril-Valsartan Oral Tablet"
click at [311, 124] on body "MyMenopauseRx Appointments Messaging Labs Uploads Medications Community Refer a…" at bounding box center [238, 174] width 470 height 552
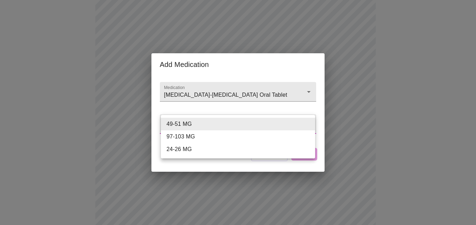
click at [187, 134] on li "97-103 MG" at bounding box center [238, 136] width 154 height 13
type input "97-103 MG"
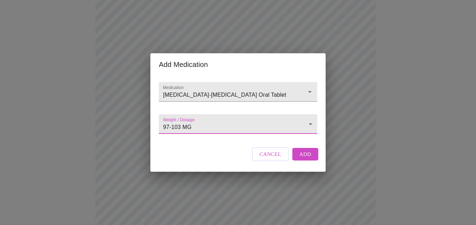
click at [306, 158] on span "Add" at bounding box center [305, 154] width 12 height 9
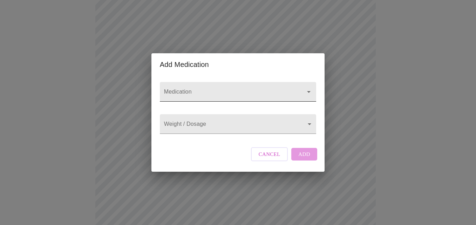
click at [190, 82] on div at bounding box center [238, 92] width 156 height 20
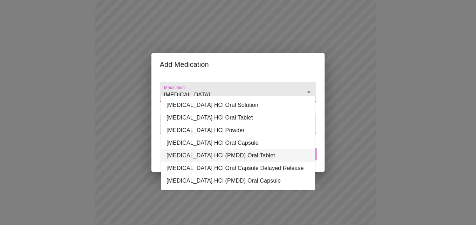
click at [226, 154] on li "FLUoxetine HCl (PMDD) Oral Tablet" at bounding box center [238, 155] width 154 height 13
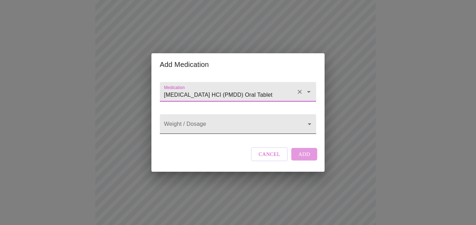
type input "FLUoxetine HCl (PMDD) Oral Tablet"
click at [305, 124] on body "MyMenopauseRx Appointments Messaging Labs Uploads Medications Community Refer a…" at bounding box center [238, 187] width 470 height 578
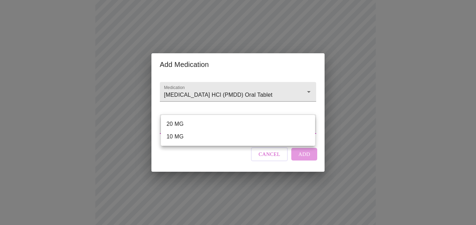
click at [182, 126] on li "20 MG" at bounding box center [238, 124] width 154 height 13
type input "20 MG"
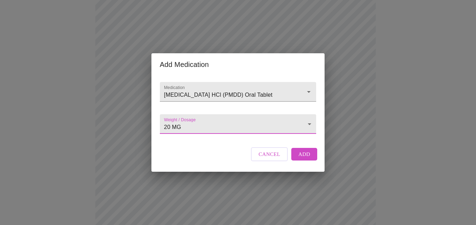
click at [307, 123] on body "MyMenopauseRx Appointments Messaging Labs Uploads Medications Community Refer a…" at bounding box center [238, 187] width 470 height 578
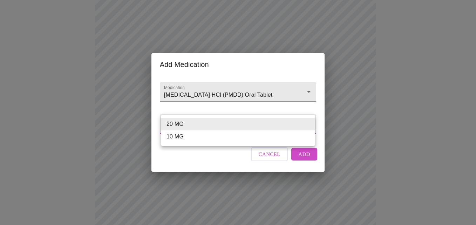
click at [226, 124] on li "20 MG" at bounding box center [238, 124] width 154 height 13
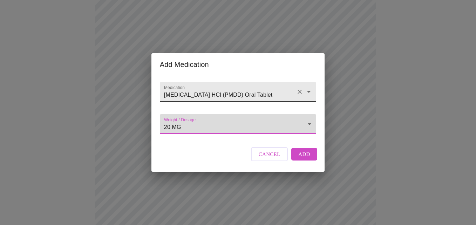
click at [305, 88] on icon "Open" at bounding box center [308, 92] width 8 height 8
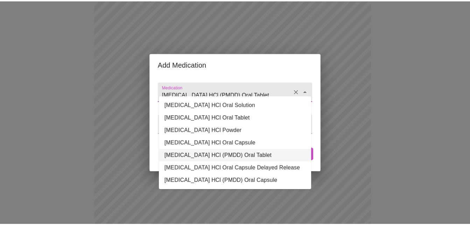
scroll to position [4, 0]
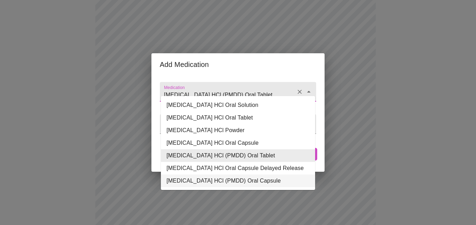
click at [213, 178] on li "FLUoxetine HCl (PMDD) Oral Capsule" at bounding box center [238, 180] width 154 height 13
type input "FLUoxetine HCl (PMDD) Oral Capsule"
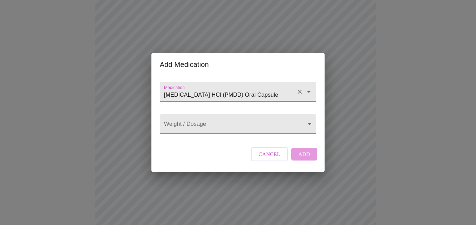
click at [307, 126] on body "MyMenopauseRx Appointments Messaging Labs Uploads Medications Community Refer a…" at bounding box center [238, 187] width 470 height 578
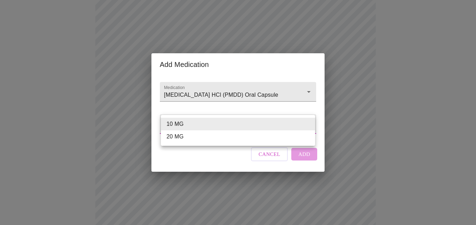
click at [173, 137] on li "20 MG" at bounding box center [238, 136] width 154 height 13
type input "20 MG"
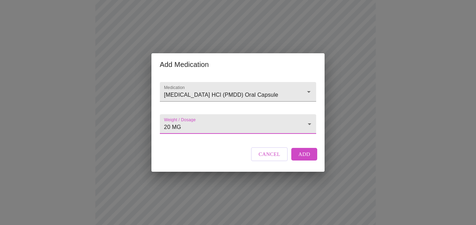
click at [307, 159] on span "Add" at bounding box center [304, 154] width 12 height 9
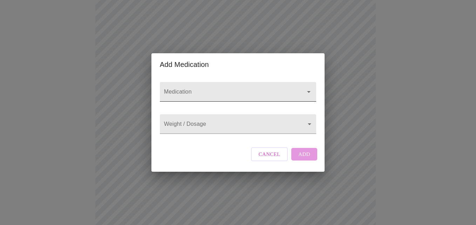
click at [305, 88] on icon "Open" at bounding box center [308, 92] width 8 height 8
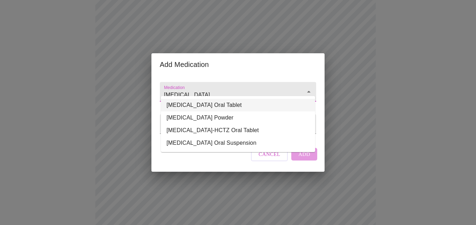
click at [242, 101] on li "Losartan Potassium Oral Tablet" at bounding box center [238, 105] width 154 height 13
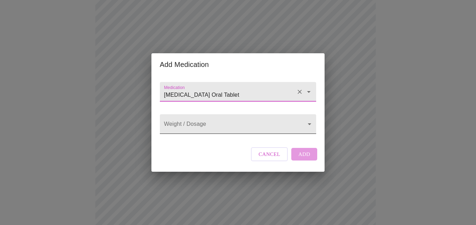
type input "Losartan Potassium Oral Tablet"
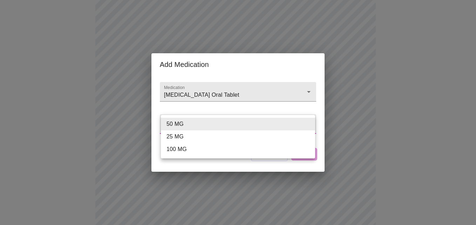
click at [310, 122] on body "MyMenopauseRx Appointments Messaging Labs Uploads Medications Community Refer a…" at bounding box center [238, 200] width 470 height 604
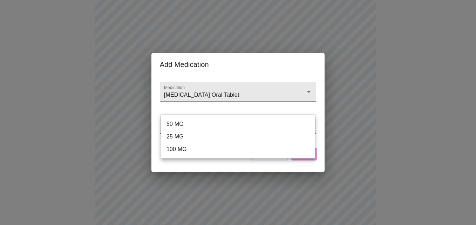
click at [174, 125] on li "50 MG" at bounding box center [238, 124] width 154 height 13
type input "50 MG"
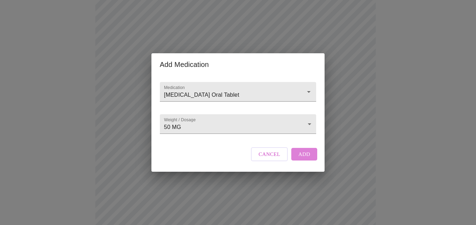
click at [298, 156] on span "Add" at bounding box center [304, 154] width 12 height 9
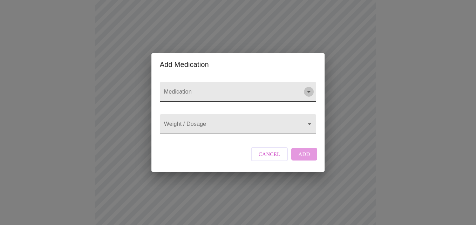
click at [307, 88] on icon "Open" at bounding box center [308, 92] width 8 height 8
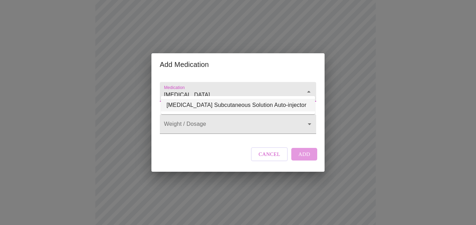
click at [276, 105] on li "Wegovy Subcutaneous Solution Auto-injector" at bounding box center [238, 105] width 154 height 13
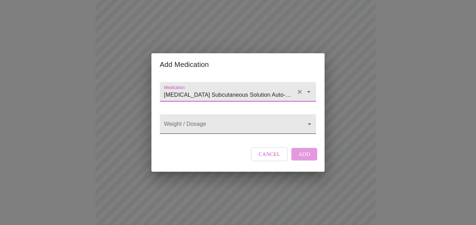
type input "Wegovy Subcutaneous Solution Auto-injector"
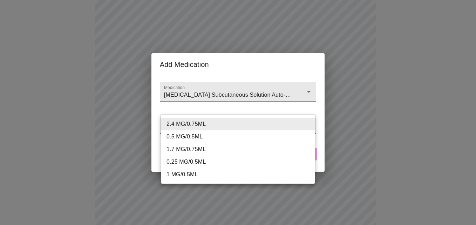
click at [306, 123] on body "MyMenopauseRx Appointments Messaging Labs Uploads Medications Community Refer a…" at bounding box center [238, 213] width 470 height 630
click at [191, 147] on li "1.7 MG/0.75ML" at bounding box center [238, 149] width 154 height 13
type input "1.7 MG/0.75ML"
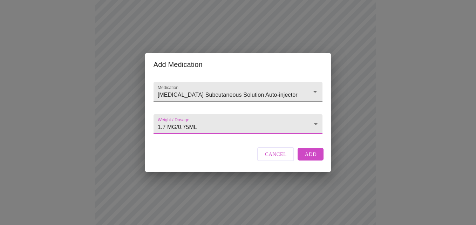
click at [310, 159] on span "Add" at bounding box center [310, 154] width 12 height 9
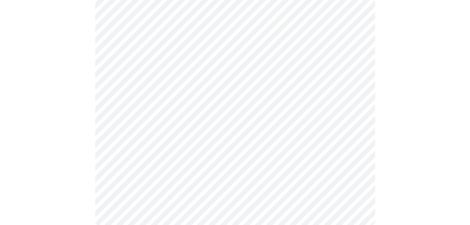
scroll to position [420, 0]
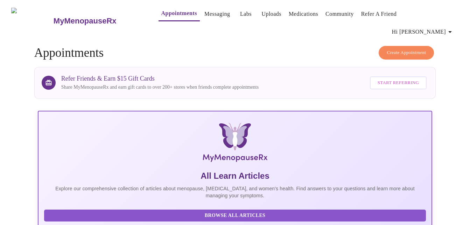
click at [446, 27] on span "Hi [PERSON_NAME]" at bounding box center [423, 32] width 62 height 10
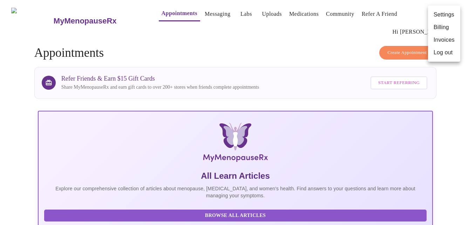
click at [238, 36] on div at bounding box center [238, 112] width 476 height 225
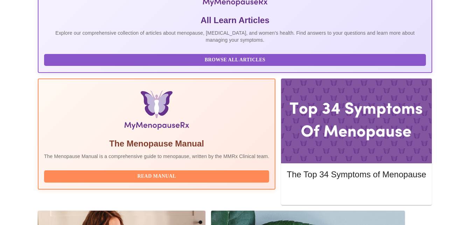
scroll to position [159, 0]
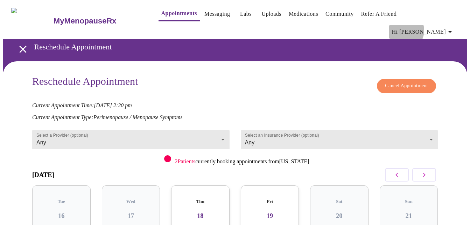
click at [442, 27] on span "Hi [PERSON_NAME]" at bounding box center [423, 32] width 62 height 10
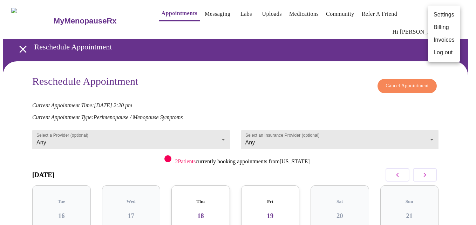
click at [20, 35] on div at bounding box center [238, 112] width 476 height 225
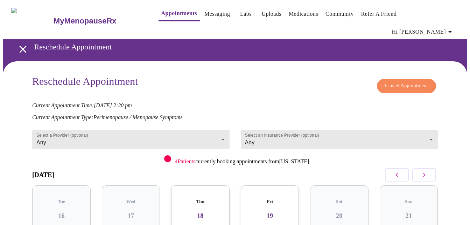
click at [205, 11] on link "Messaging" at bounding box center [218, 14] width 26 height 10
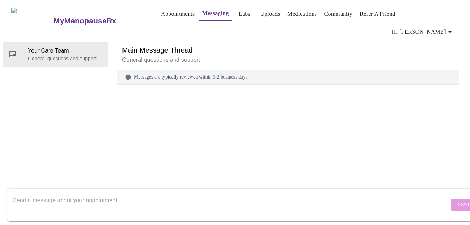
click at [261, 14] on link "Uploads" at bounding box center [271, 14] width 20 height 10
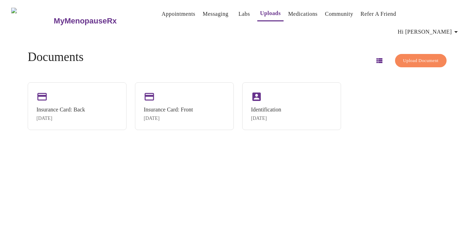
click at [454, 27] on span "Hi [PERSON_NAME]" at bounding box center [428, 32] width 62 height 10
click at [369, 46] on div at bounding box center [238, 112] width 476 height 225
click at [376, 58] on icon "button" at bounding box center [379, 60] width 6 height 5
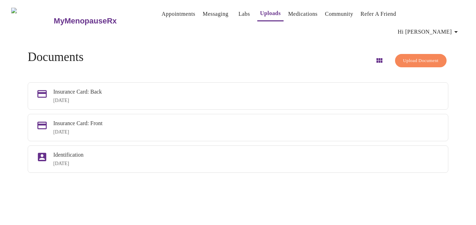
click at [376, 58] on icon "button" at bounding box center [379, 60] width 6 height 5
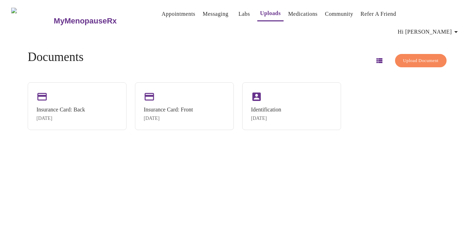
click at [161, 14] on link "Appointments" at bounding box center [178, 14] width 34 height 10
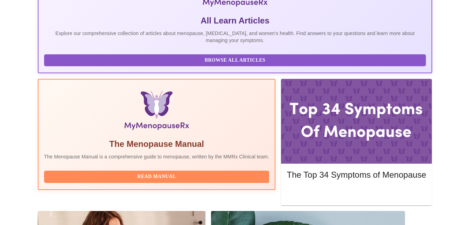
scroll to position [159, 0]
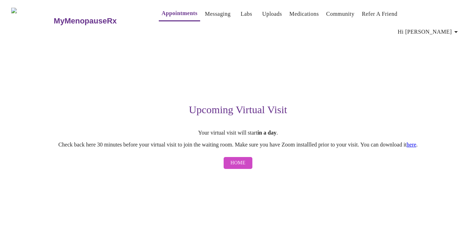
click at [416, 141] on link "here" at bounding box center [411, 144] width 10 height 6
